Goal: Find contact information: Find contact information

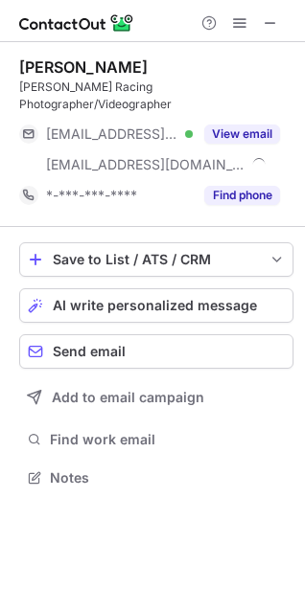
scroll to position [448, 305]
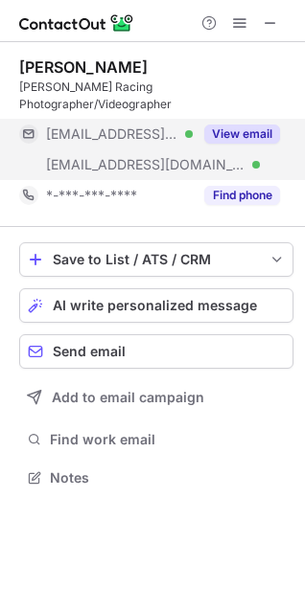
click at [248, 125] on button "View email" at bounding box center [242, 134] width 76 height 19
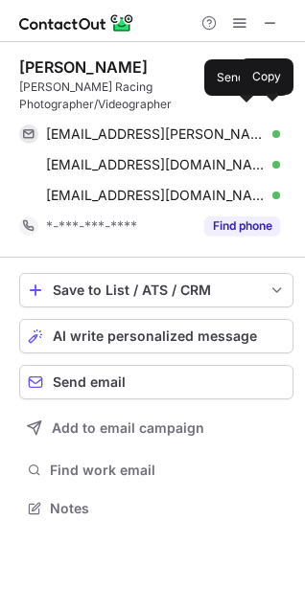
scroll to position [478, 305]
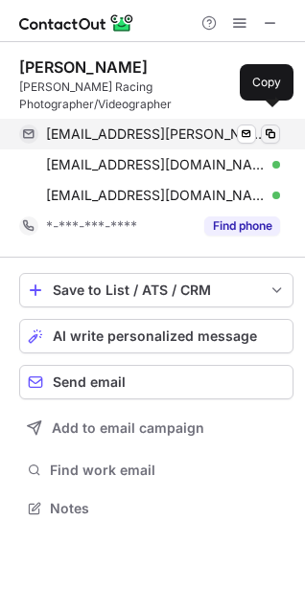
click at [272, 127] on span at bounding box center [270, 134] width 15 height 15
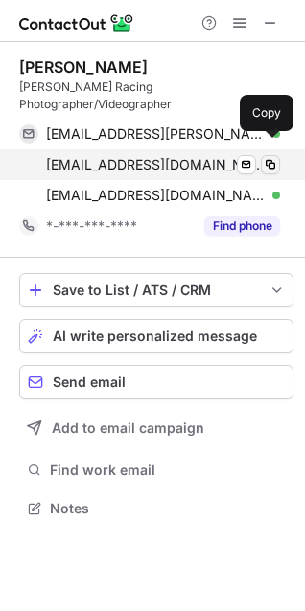
click at [269, 157] on span at bounding box center [270, 164] width 15 height 15
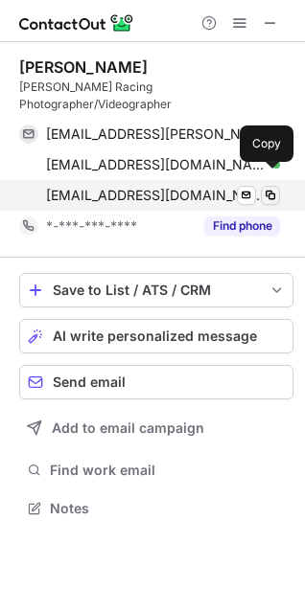
click at [268, 188] on span at bounding box center [270, 195] width 15 height 15
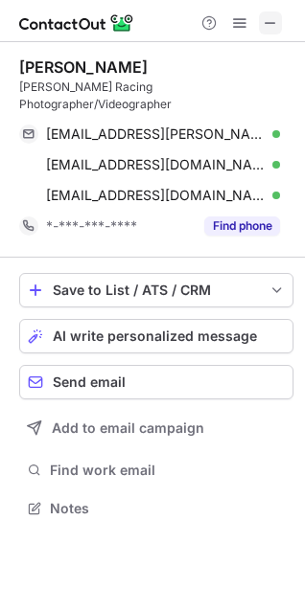
click at [277, 20] on span at bounding box center [270, 22] width 15 height 15
